Goal: Task Accomplishment & Management: Complete application form

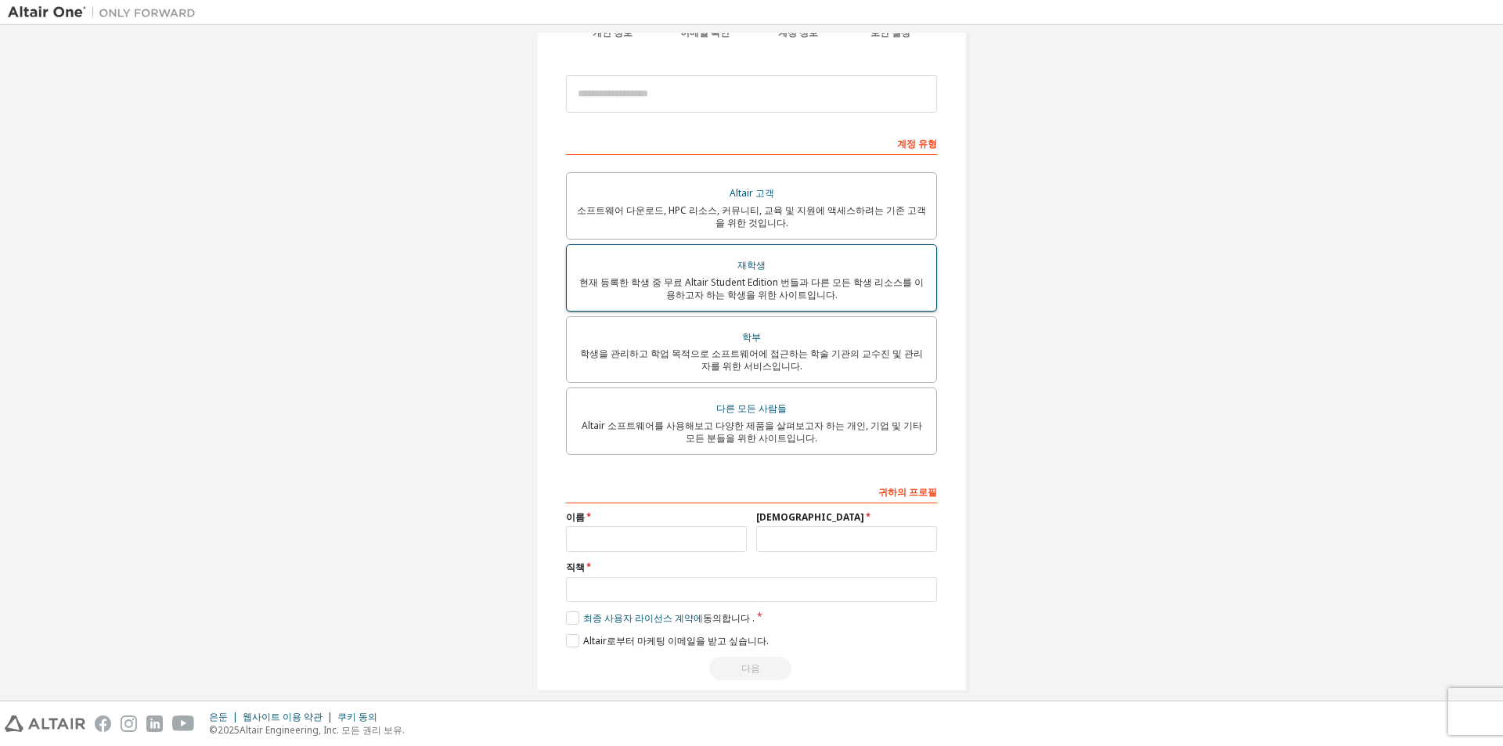
scroll to position [157, 0]
click at [870, 299] on div "현재 등록한 학생 중 무료 Altair Student Edition 번들과 다른 모든 학생 리소스를 이용하고자 하는 학생을 위한 사이트입니다." at bounding box center [751, 288] width 351 height 25
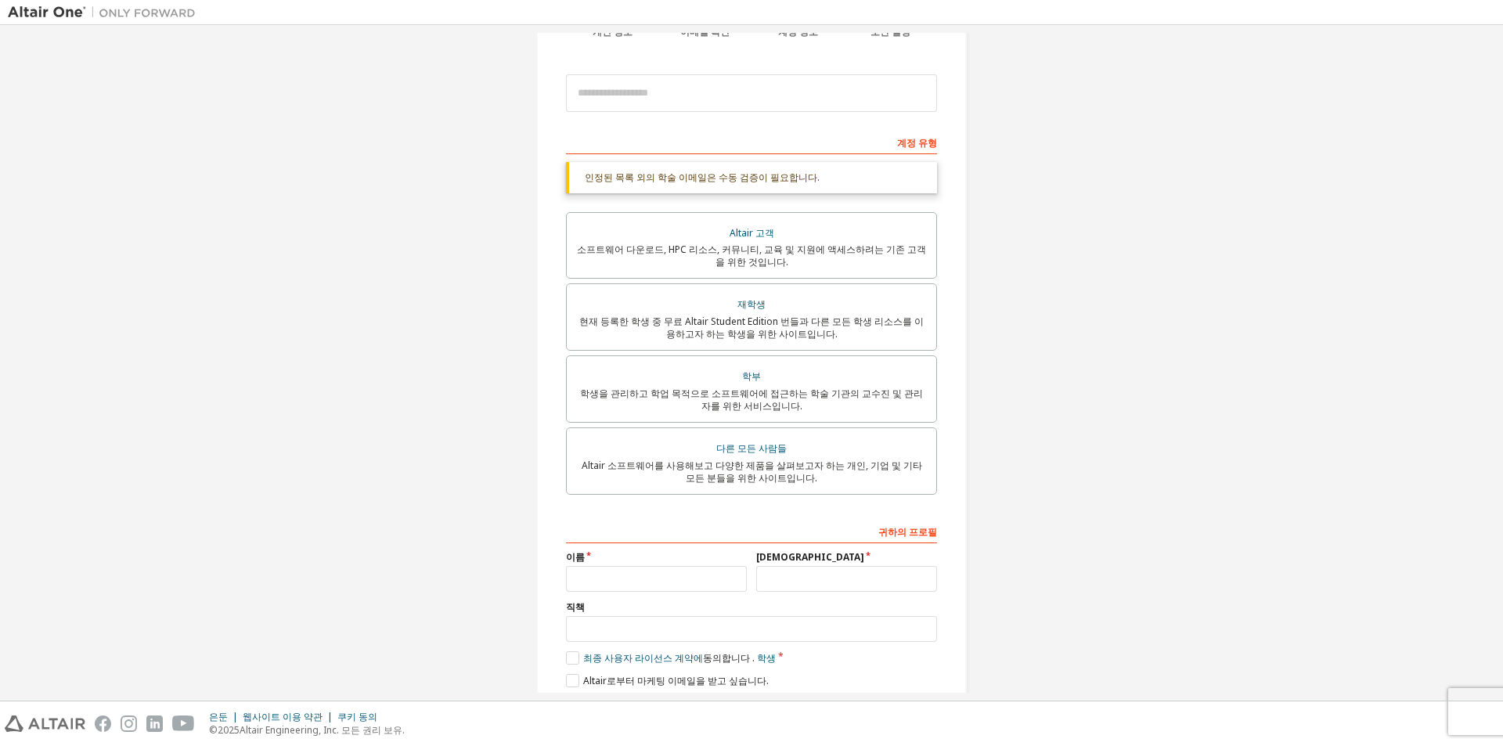
scroll to position [214, 0]
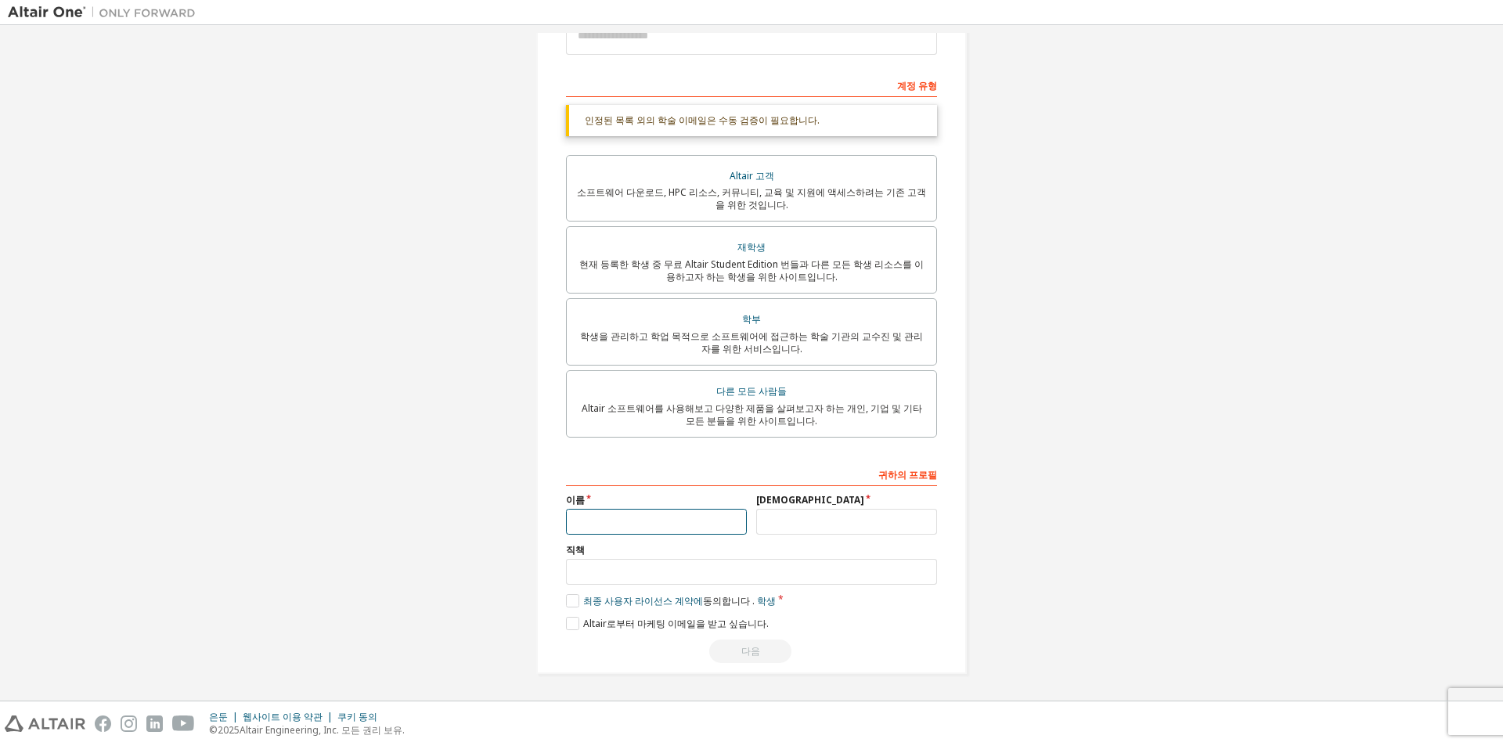
click at [724, 513] on input "text" at bounding box center [656, 522] width 181 height 26
type input "*"
type input "*******"
type input "***"
click at [744, 555] on label "직책" at bounding box center [751, 550] width 371 height 13
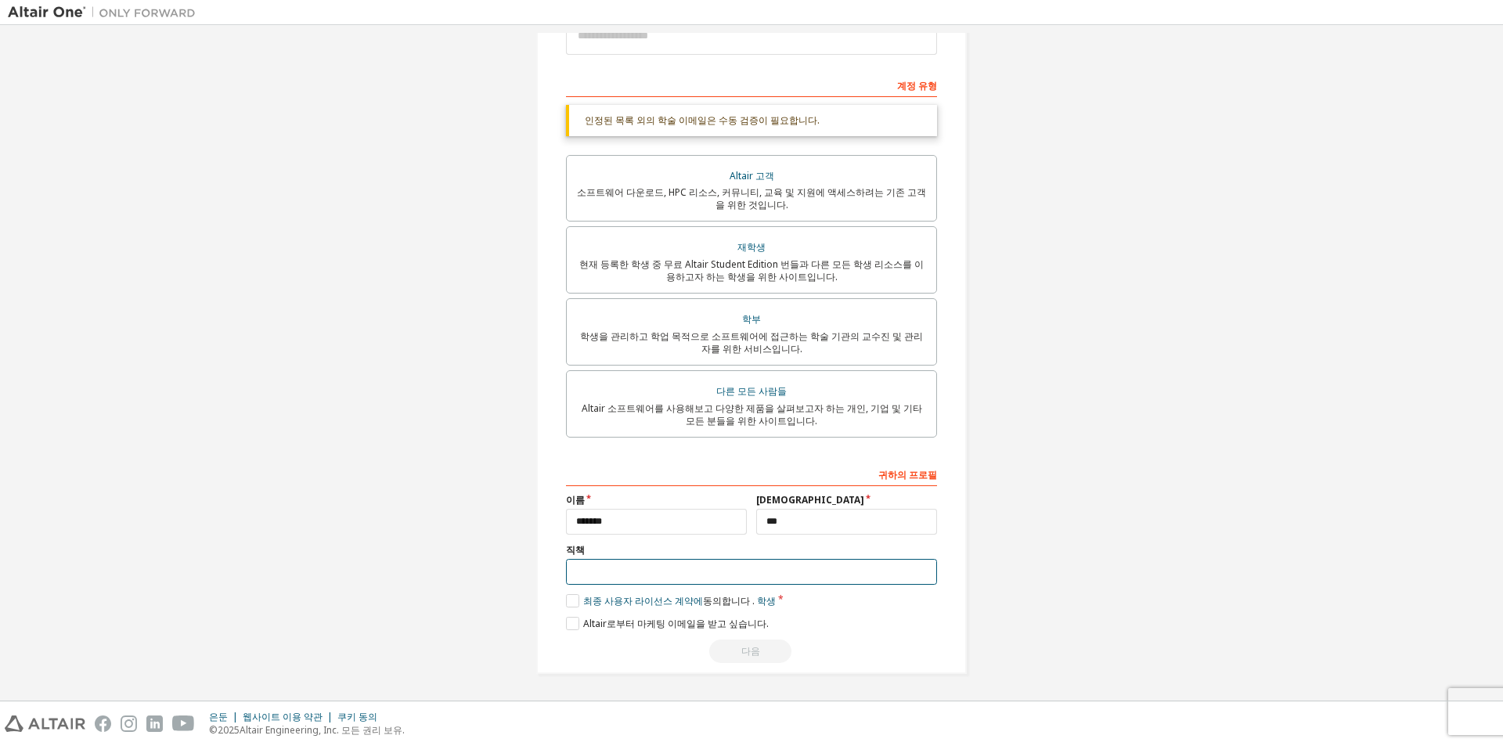
click at [735, 567] on input "text" at bounding box center [751, 572] width 371 height 26
type input "**********"
click at [567, 602] on label "최종 사용자 라이선스 계약에 동의합니다 . 학생" at bounding box center [671, 600] width 210 height 13
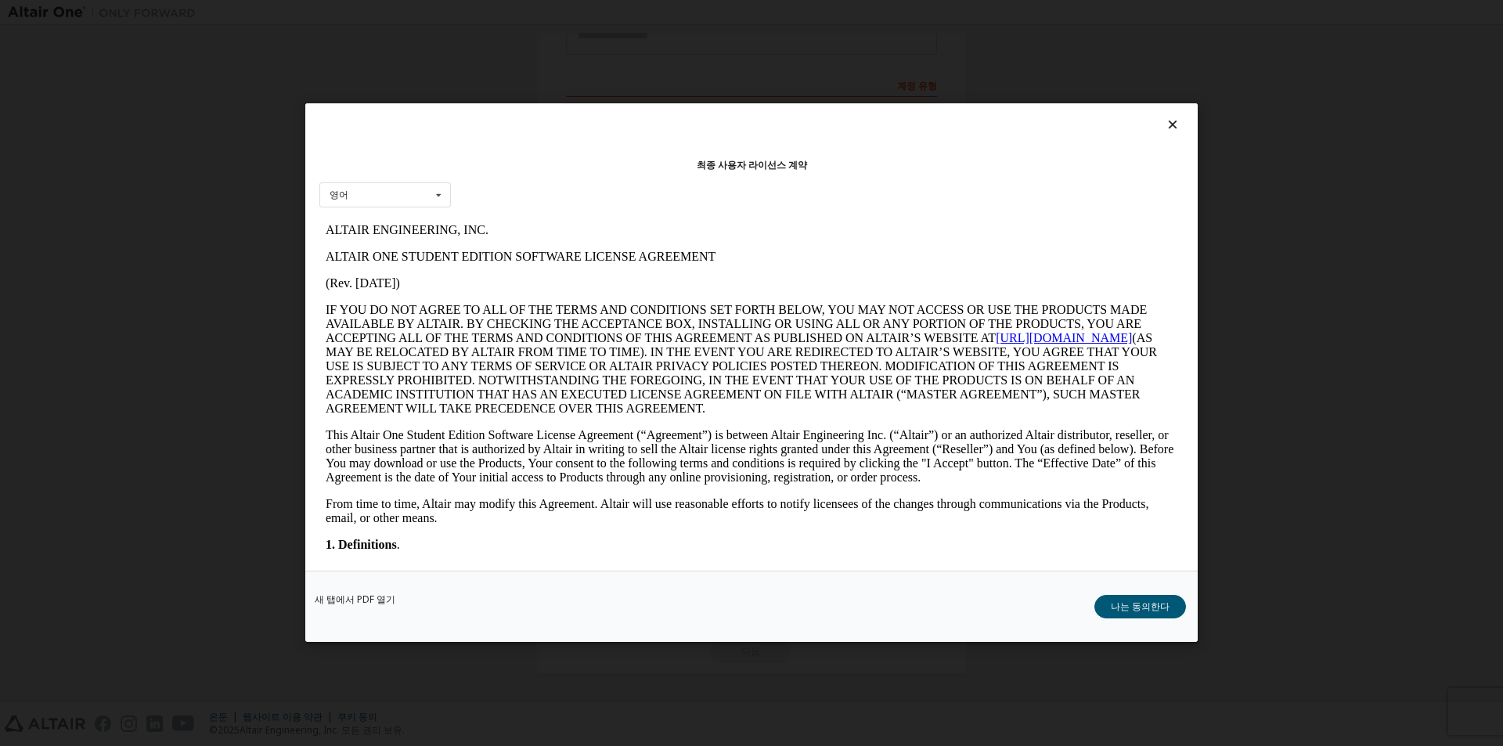
scroll to position [0, 0]
click at [1116, 601] on font "나는 동의한다" at bounding box center [1140, 606] width 59 height 13
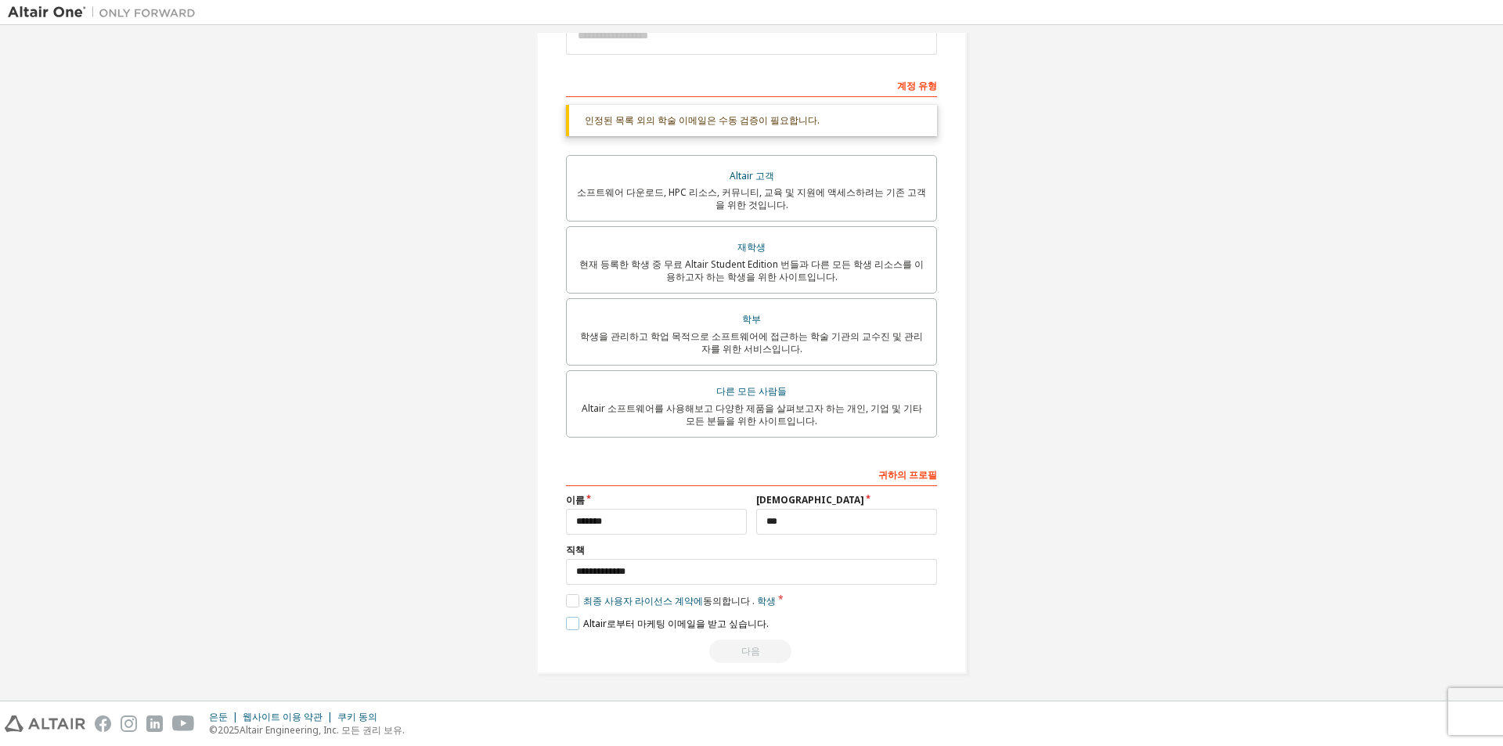
click at [583, 625] on font "Altair로부터 마케팅 이메일을 받고 싶습니다." at bounding box center [676, 623] width 186 height 13
click at [719, 643] on div "다음" at bounding box center [751, 650] width 371 height 23
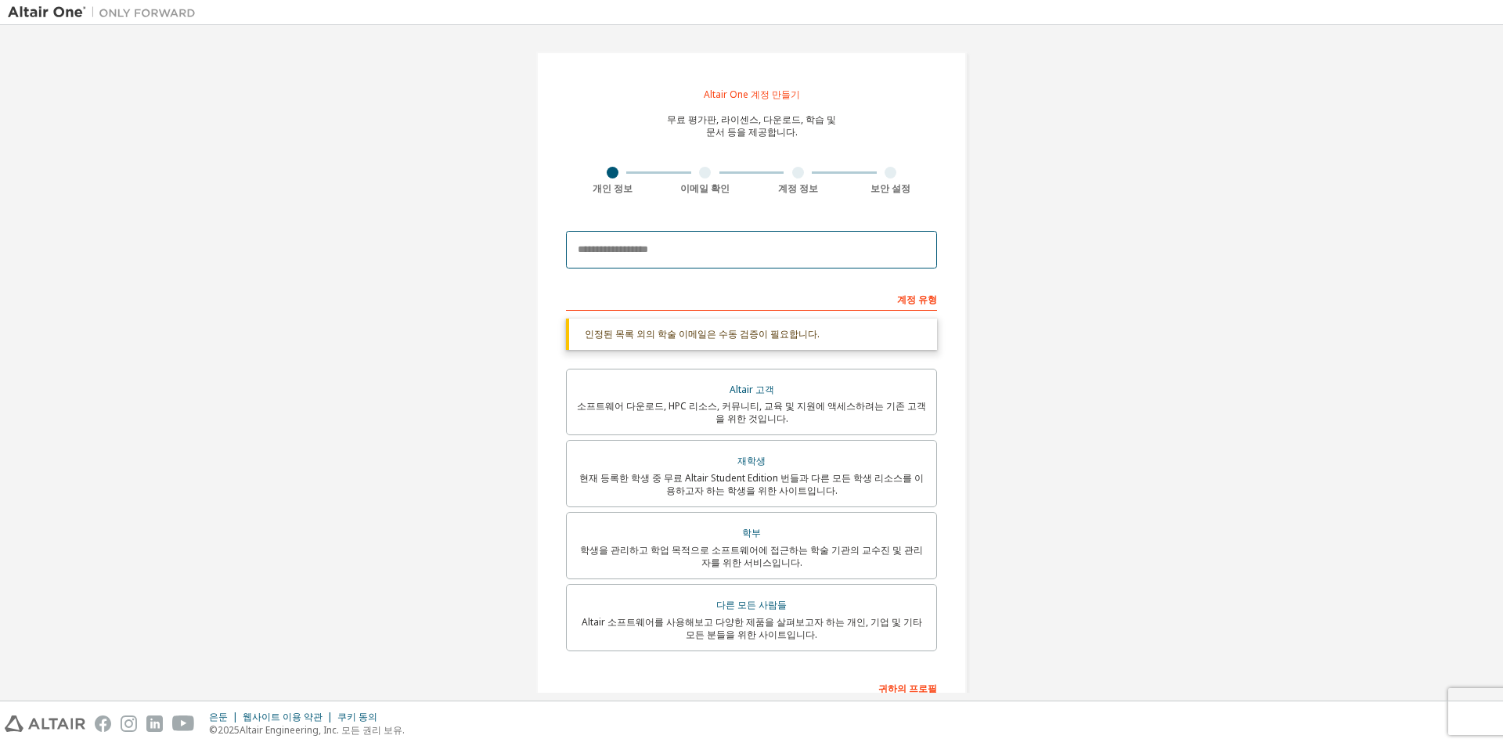
click at [730, 264] on input "email" at bounding box center [751, 250] width 371 height 38
type input "*"
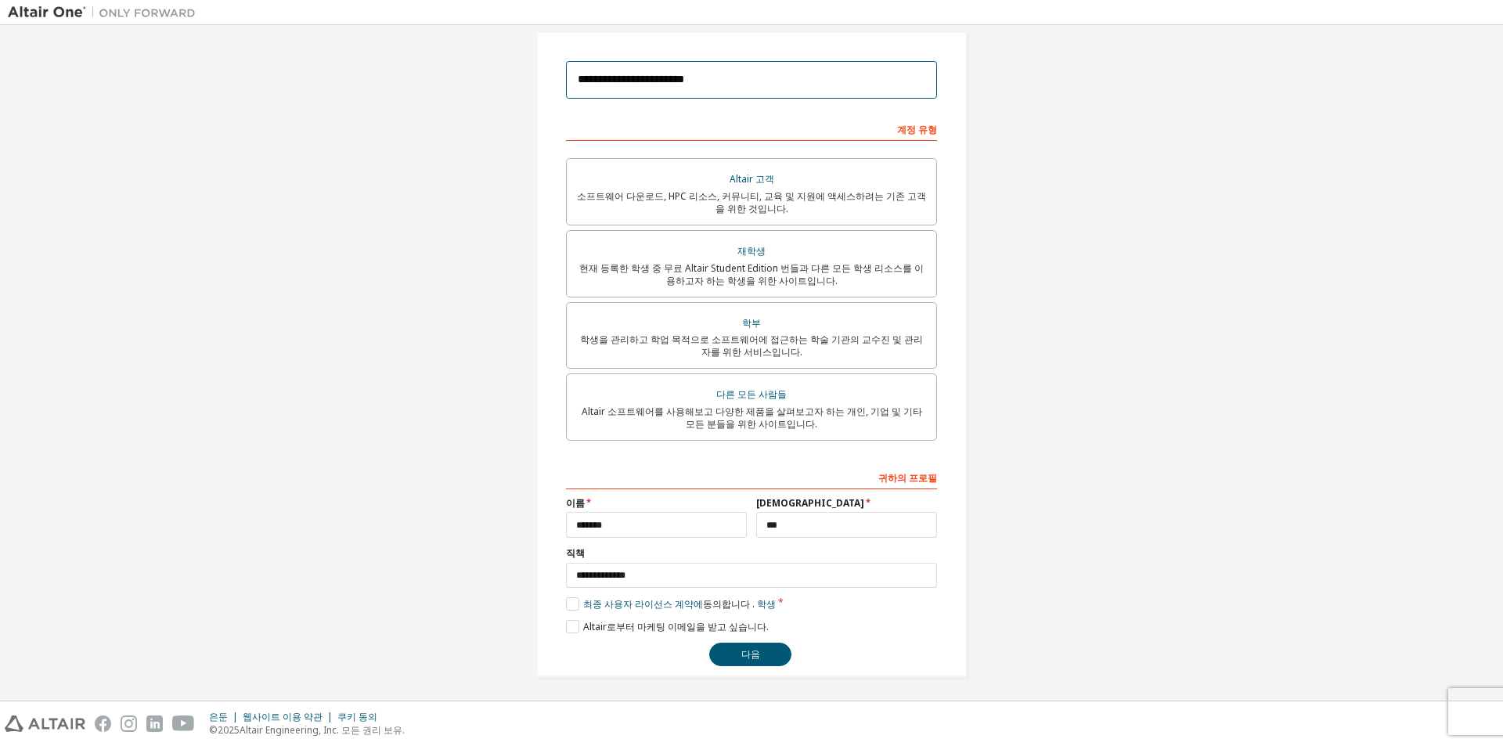
scroll to position [173, 0]
type input "**********"
click at [759, 658] on button "다음" at bounding box center [750, 650] width 82 height 23
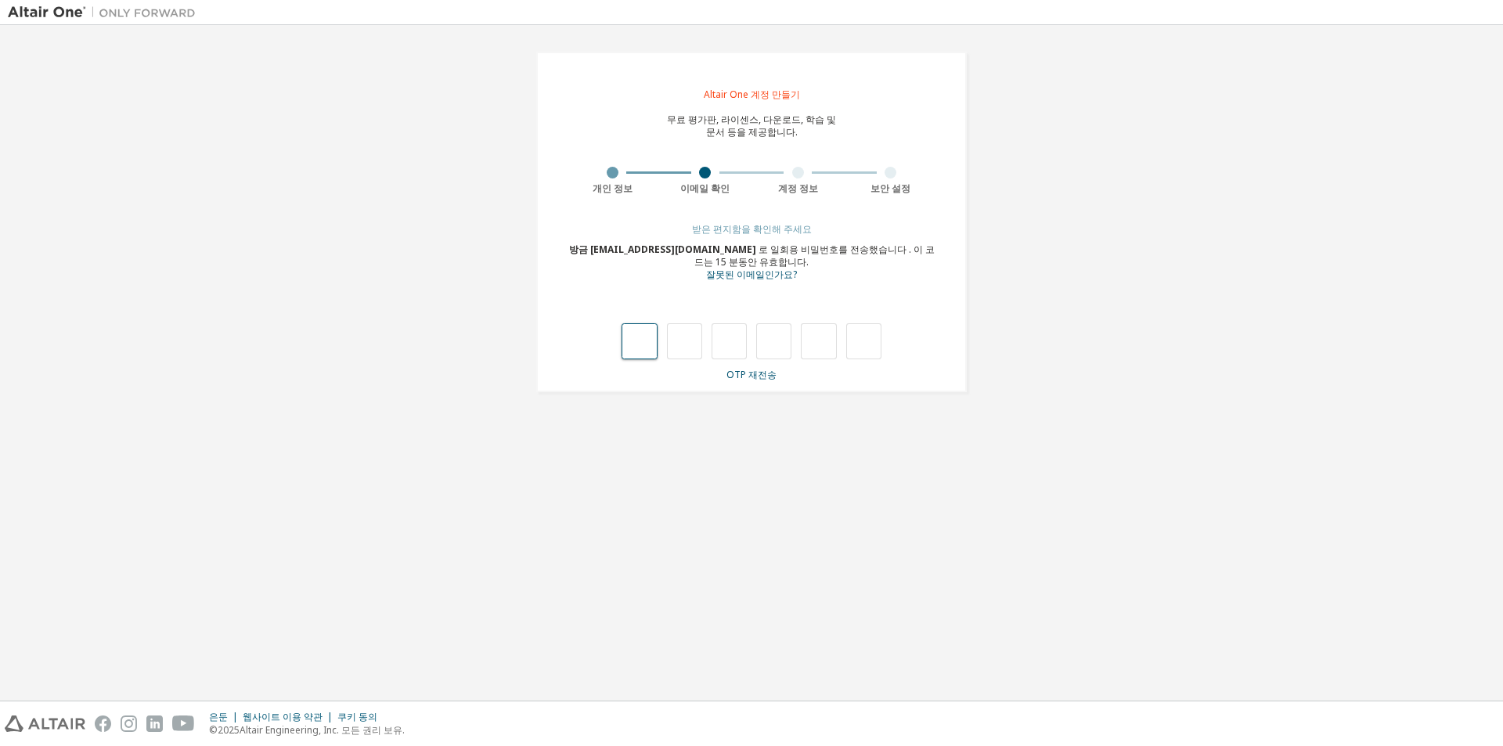
click at [635, 345] on input "text" at bounding box center [638, 341] width 35 height 36
type input "*"
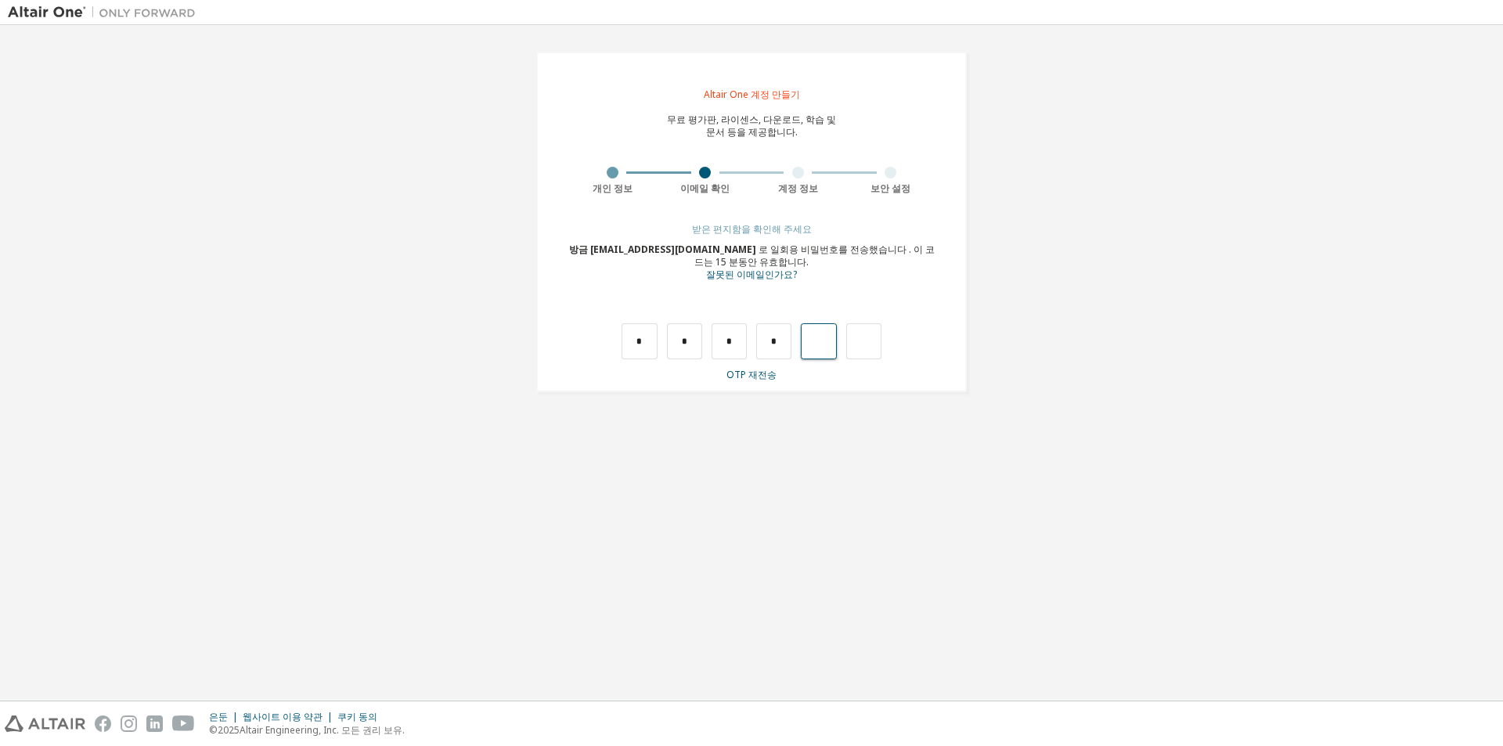
type input "*"
